Goal: Task Accomplishment & Management: Complete application form

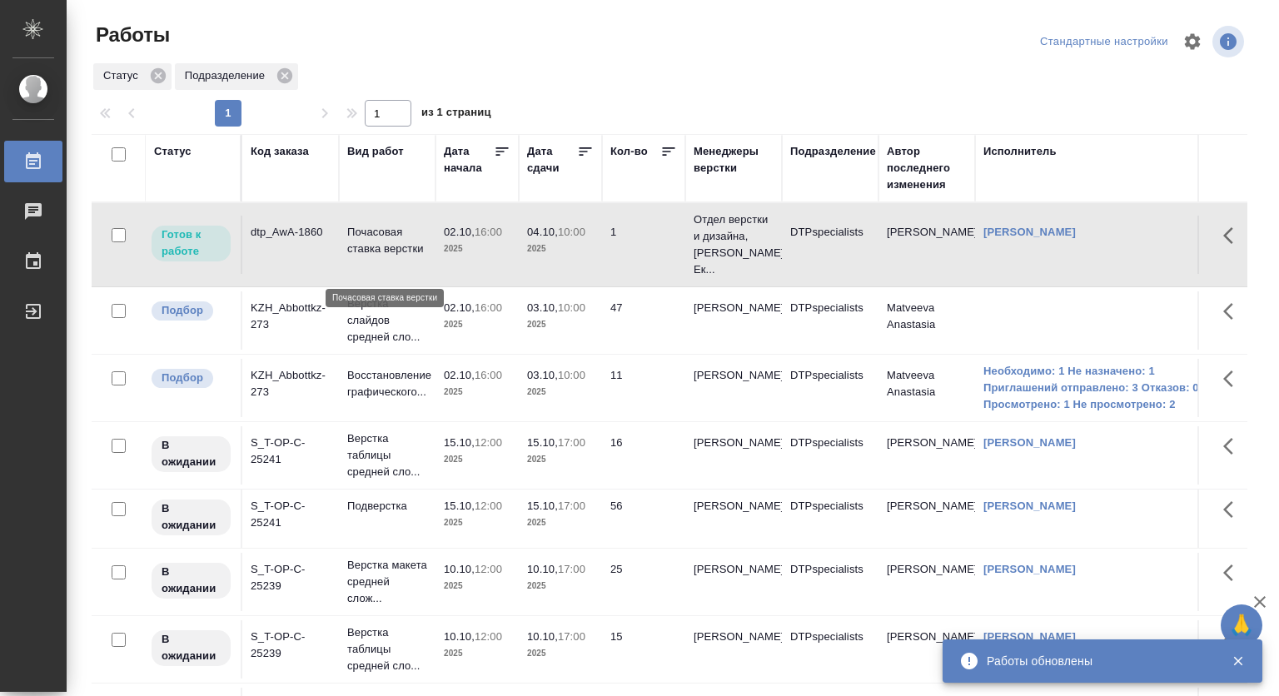
click at [351, 256] on p "Почасовая ставка верстки" at bounding box center [387, 240] width 80 height 33
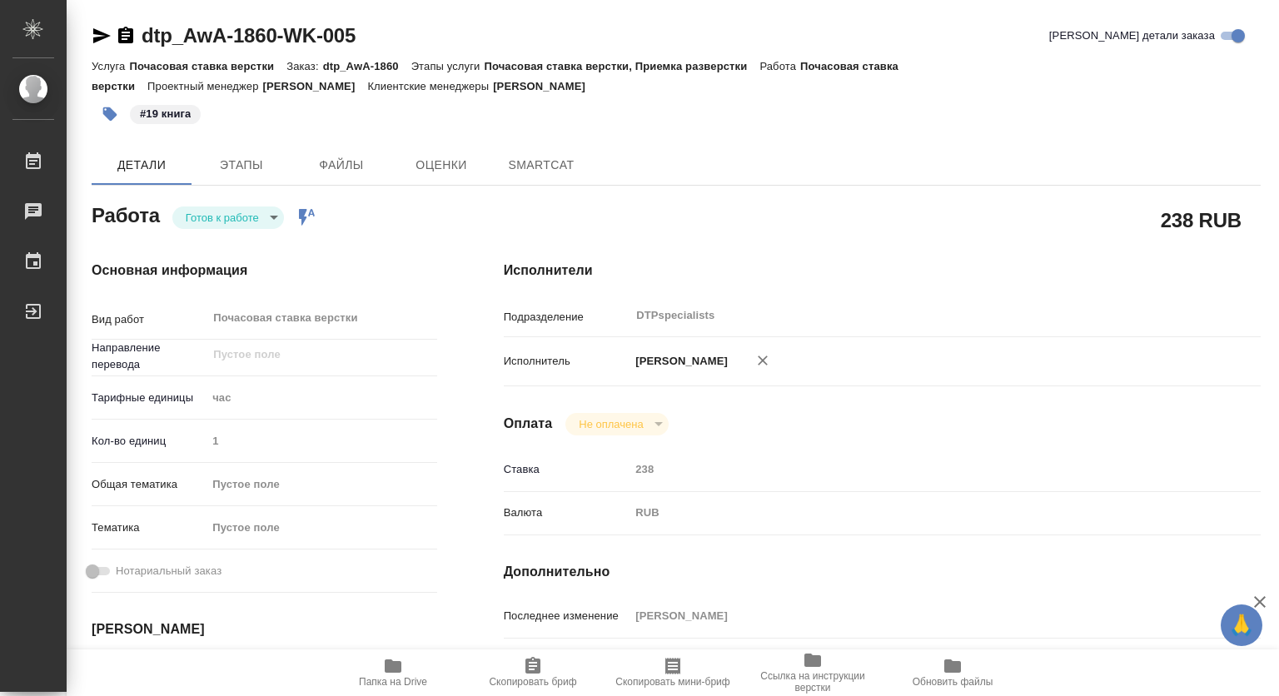
type textarea "x"
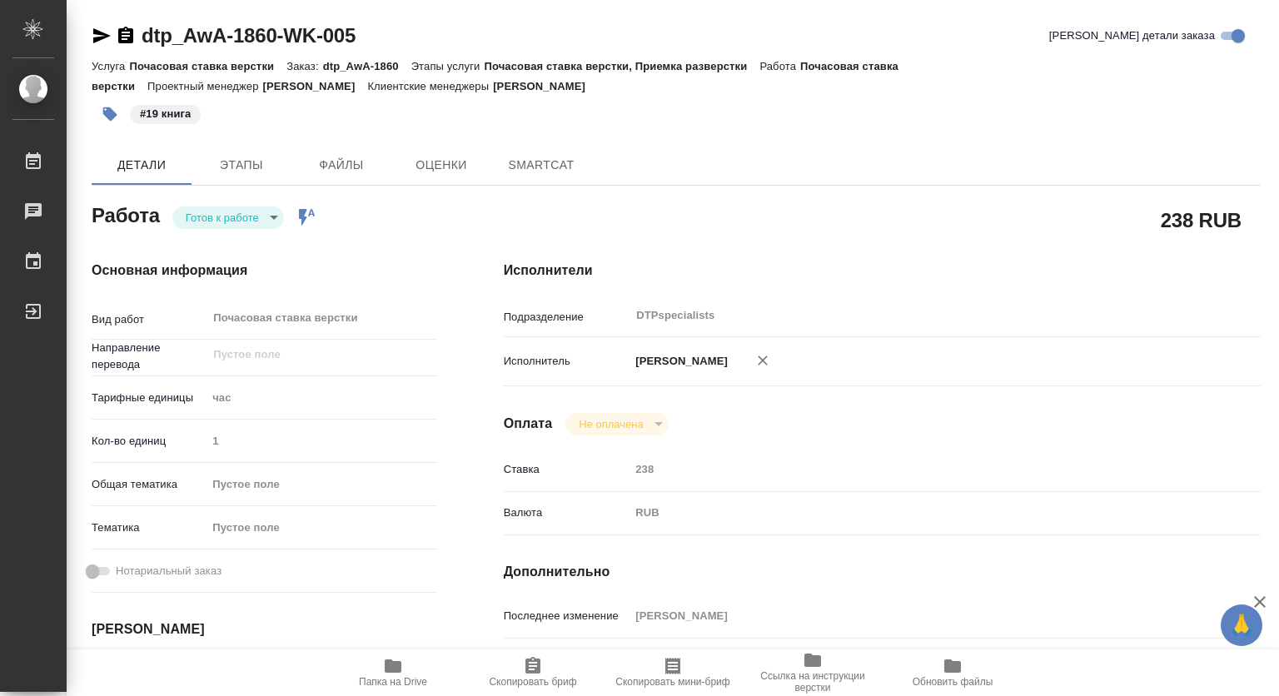
type textarea "x"
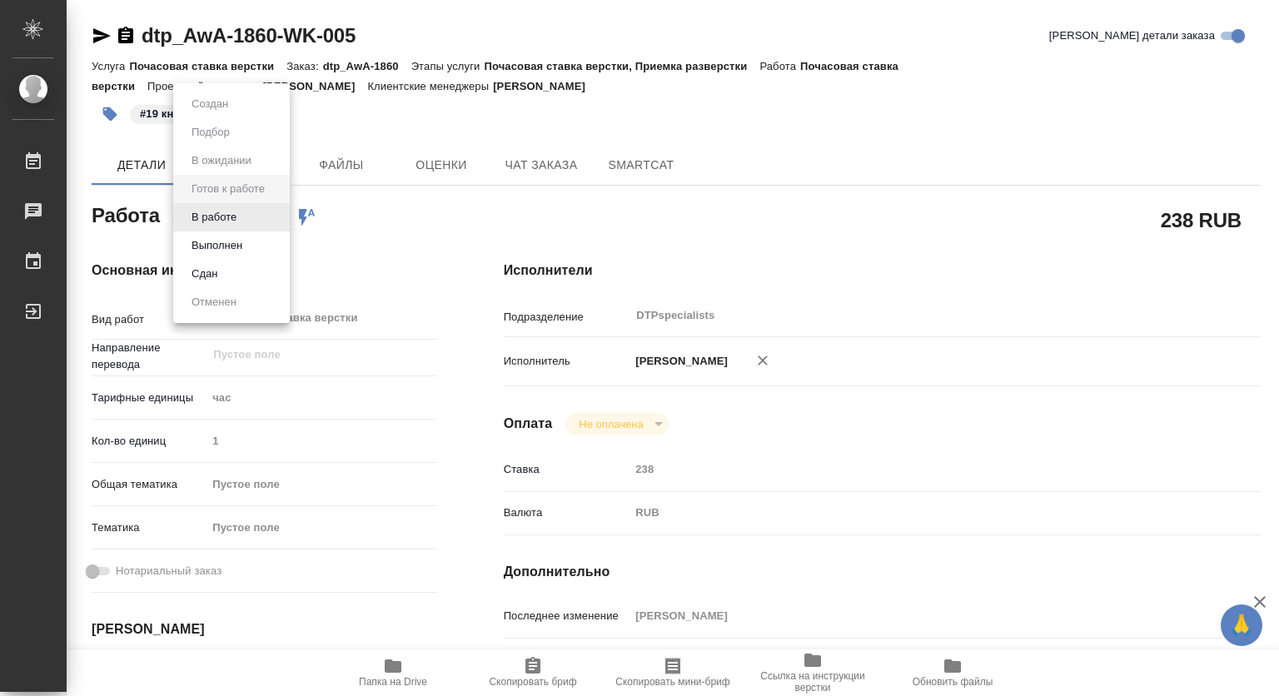
click at [216, 222] on body "🙏 .cls-1 fill:#fff; AWATERA [PERSON_NAME] Чаты График Выйти dtp_AwA-1860-WK-005…" at bounding box center [639, 348] width 1279 height 696
drag, startPoint x: 431, startPoint y: 256, endPoint x: 416, endPoint y: 265, distance: 17.1
click at [430, 256] on div at bounding box center [639, 348] width 1279 height 696
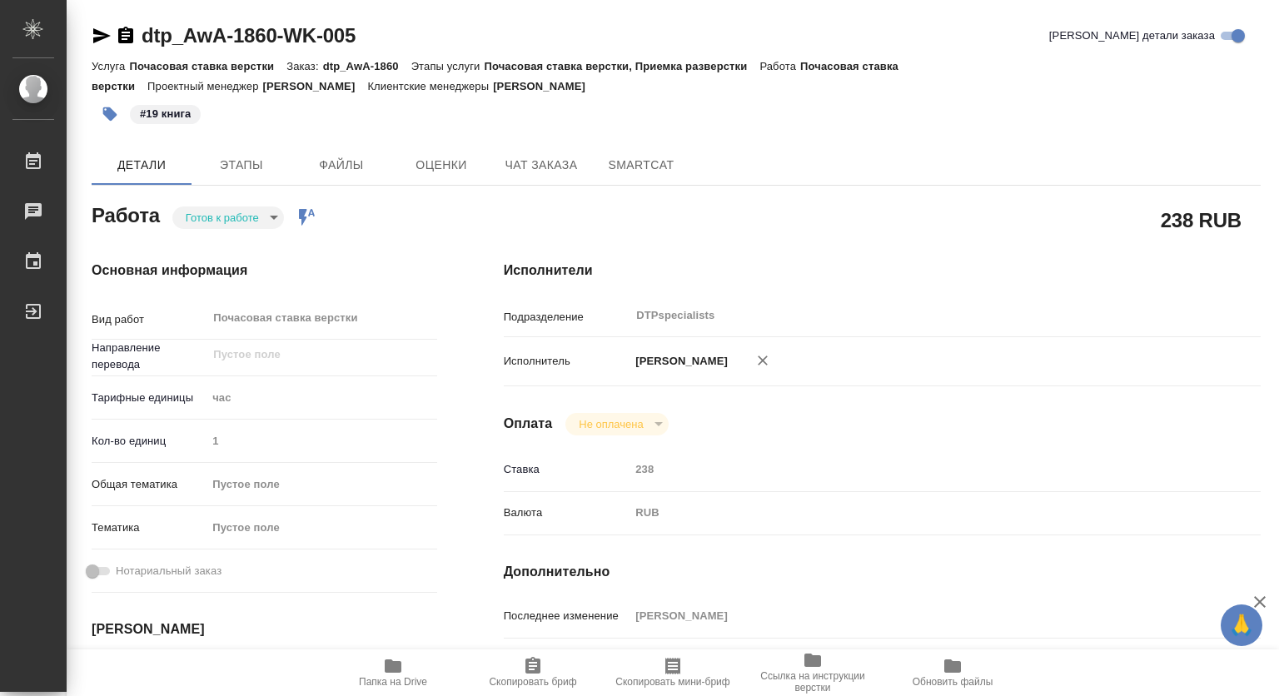
type textarea "x"
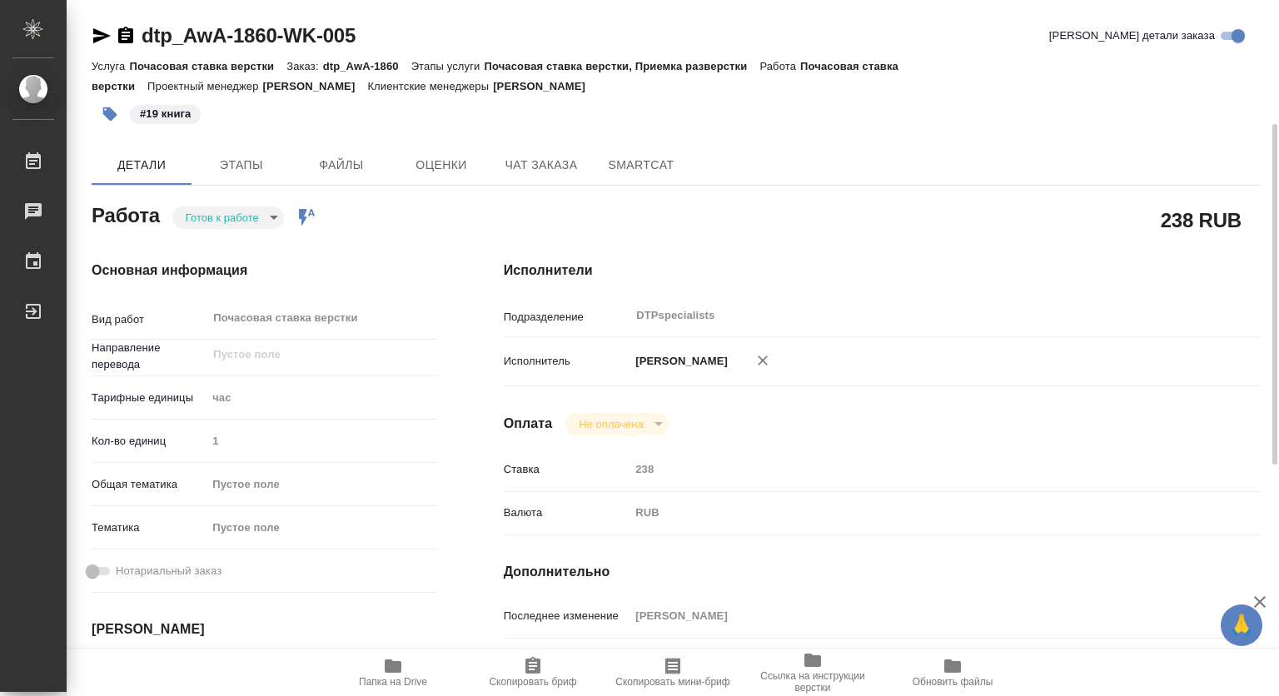
scroll to position [167, 0]
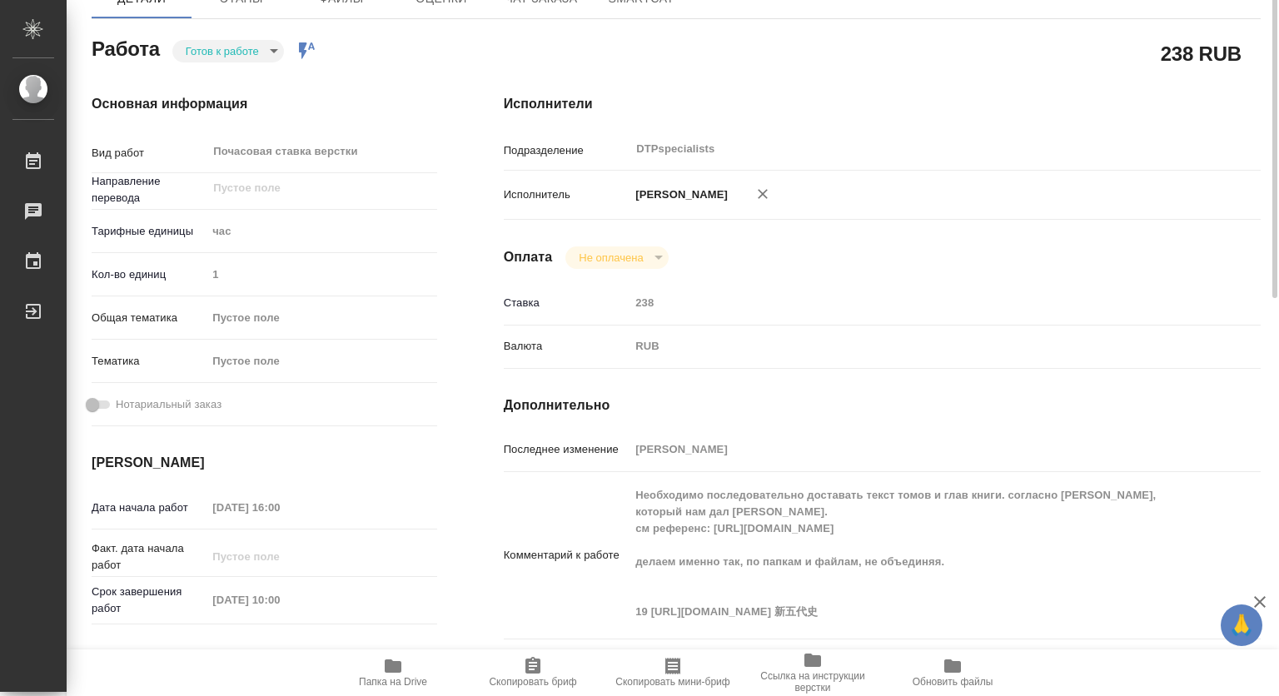
type textarea "x"
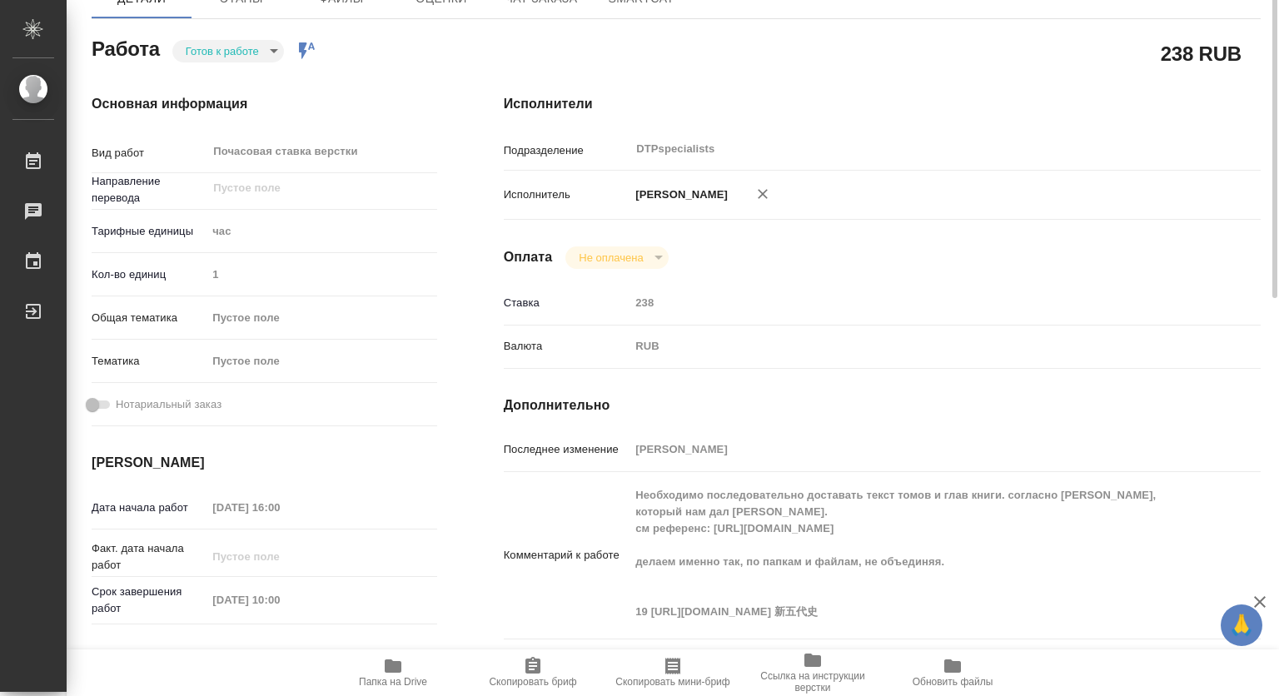
scroll to position [0, 0]
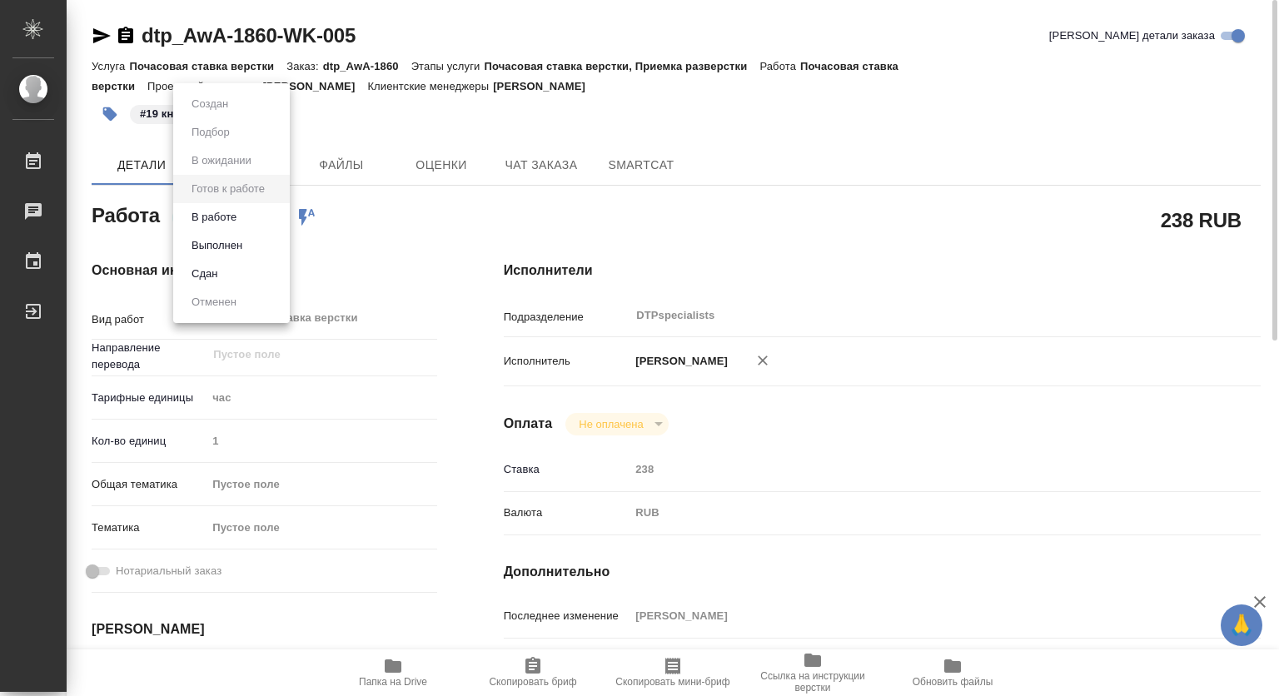
click at [242, 221] on body "🙏 .cls-1 fill:#fff; AWATERA [PERSON_NAME] Чаты График Выйти dtp_AwA-1860-WK-005…" at bounding box center [639, 348] width 1279 height 696
click at [204, 220] on button "В работе" at bounding box center [213, 217] width 55 height 18
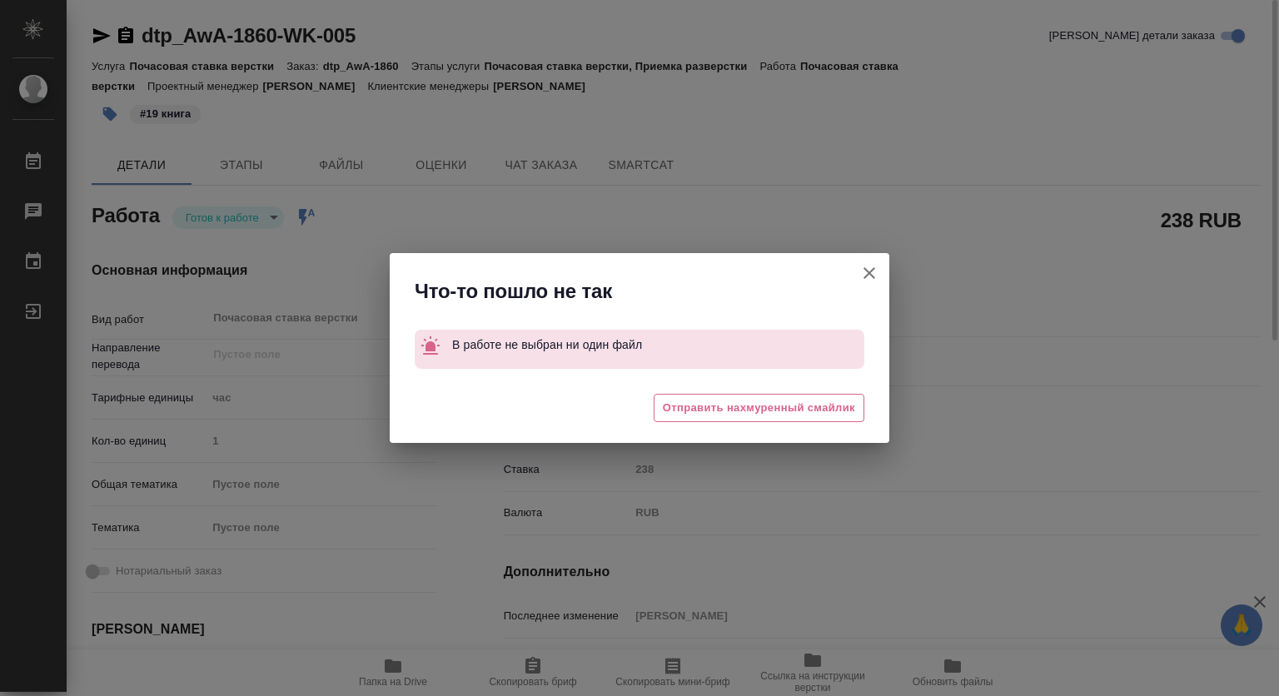
type textarea "x"
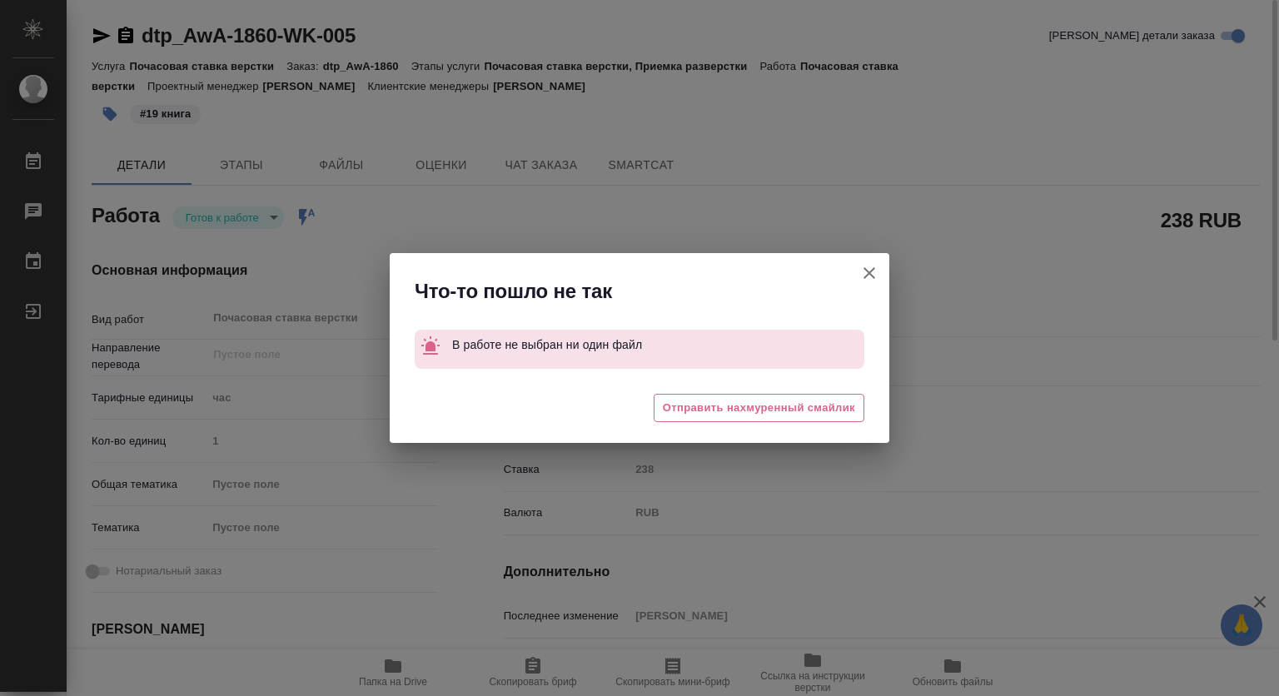
type textarea "x"
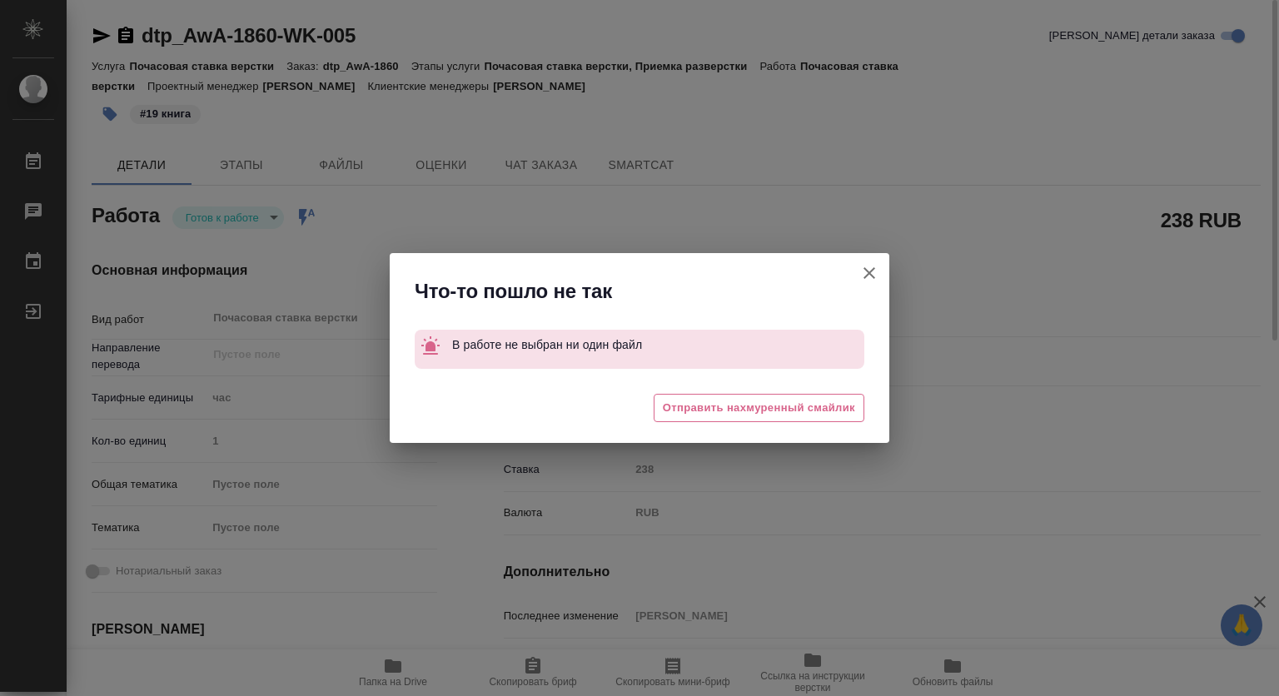
type textarea "x"
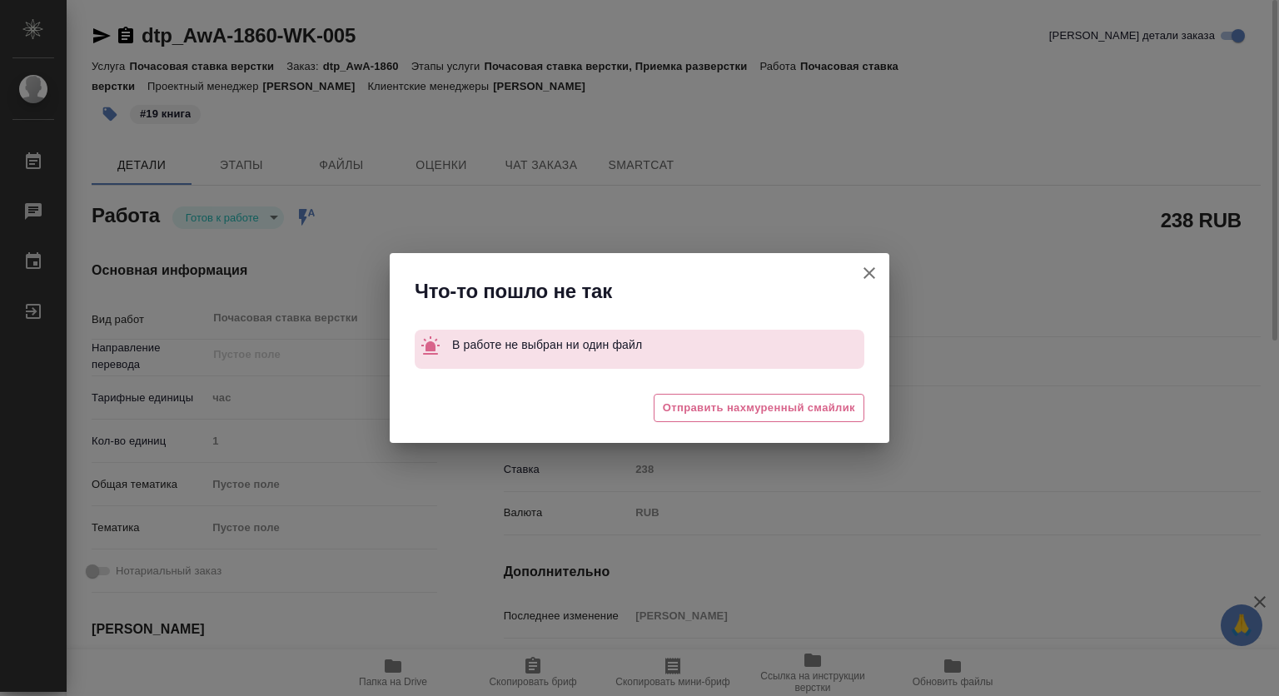
click at [862, 266] on icon "button" at bounding box center [869, 273] width 20 height 20
type textarea "x"
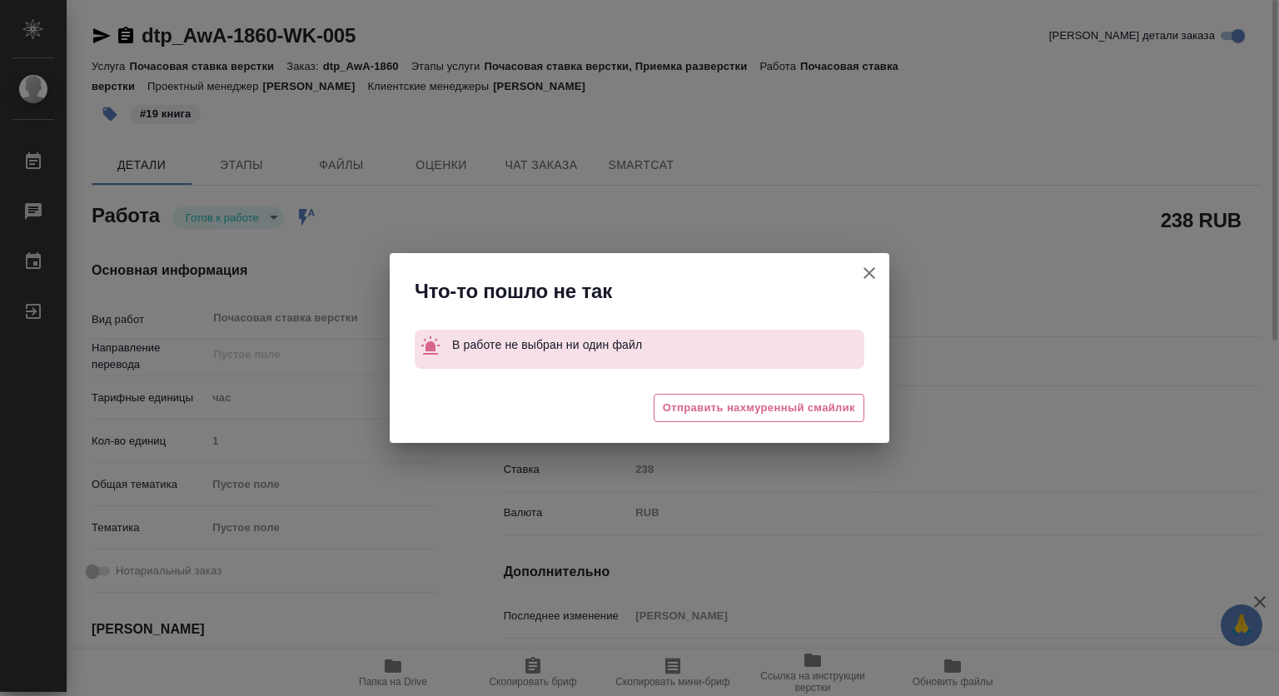
type textarea "x"
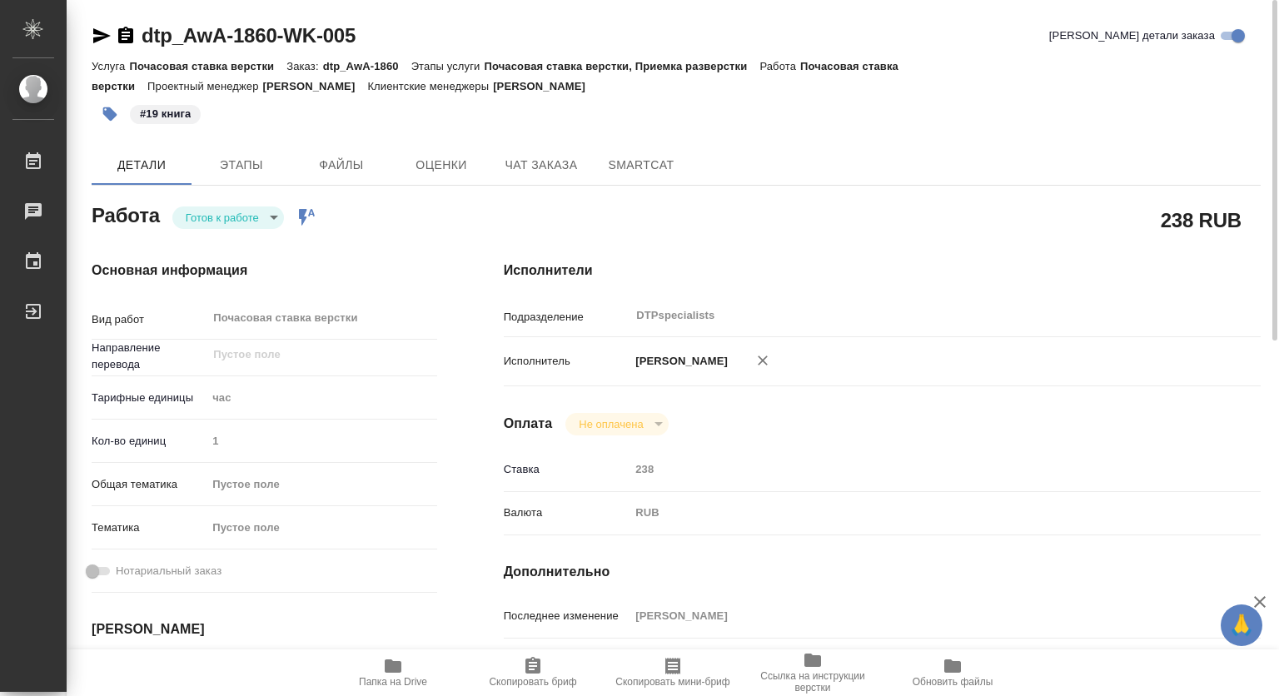
type textarea "x"
